Goal: Navigation & Orientation: Find specific page/section

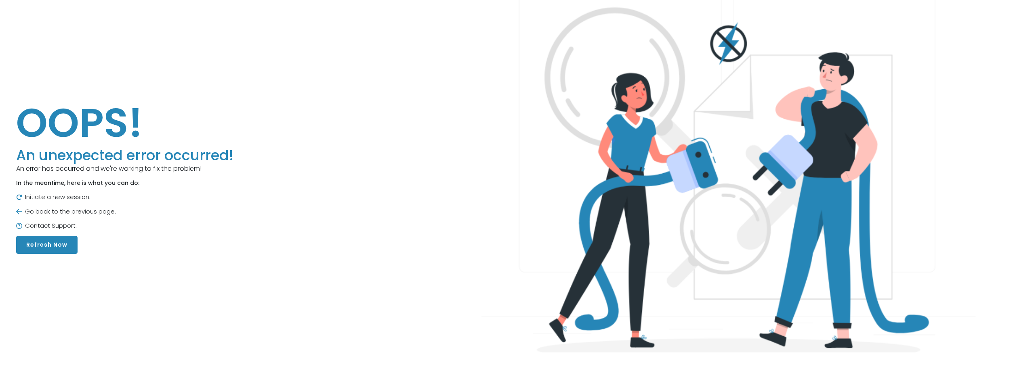
click at [26, 248] on button "Refresh Now" at bounding box center [46, 245] width 61 height 18
